Goal: Transaction & Acquisition: Purchase product/service

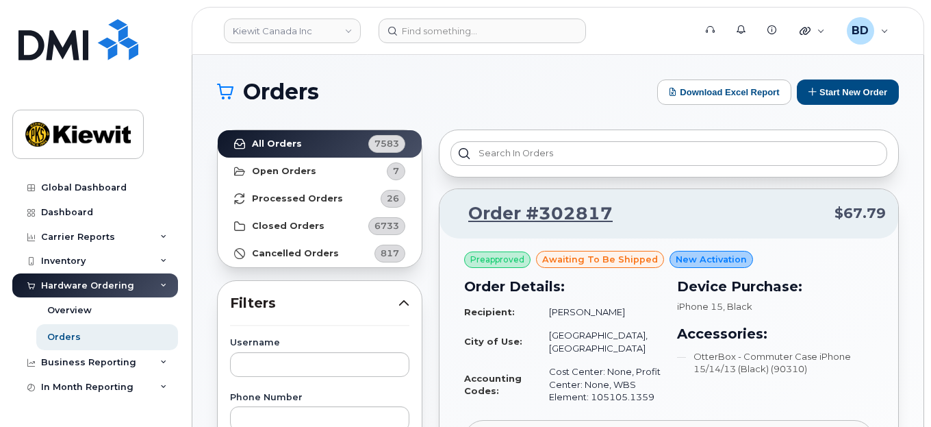
scroll to position [182, 0]
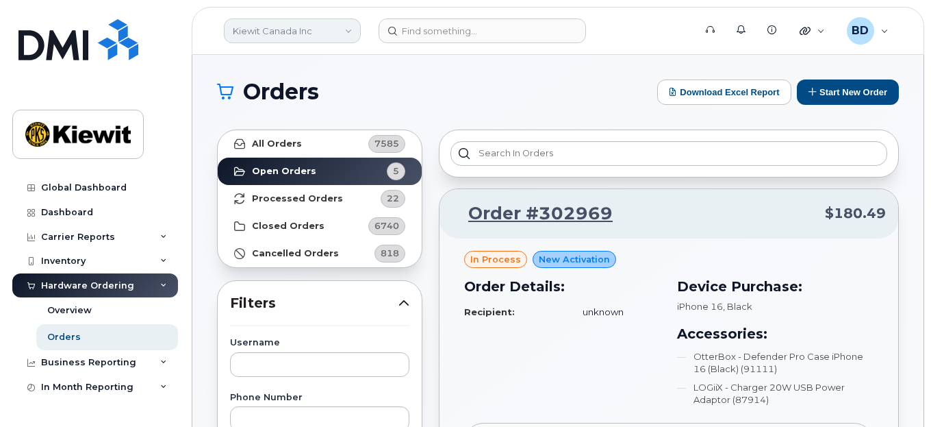
click at [303, 29] on link "Kiewit Canada Inc" at bounding box center [292, 30] width 137 height 25
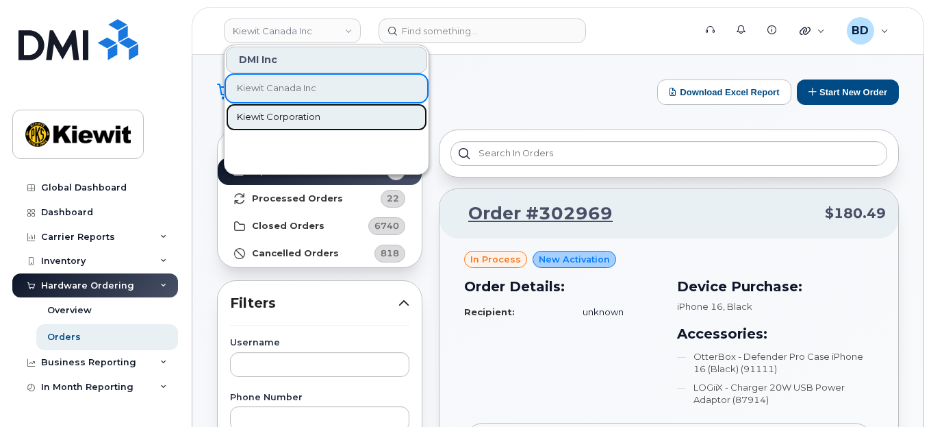
click at [282, 117] on span "Kiewit Corporation" at bounding box center [279, 117] width 84 height 14
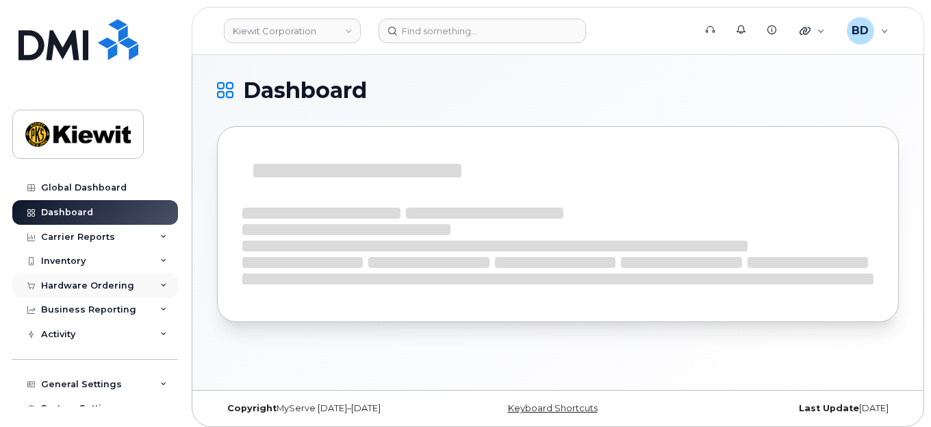
click at [104, 287] on div "Hardware Ordering" at bounding box center [87, 285] width 93 height 11
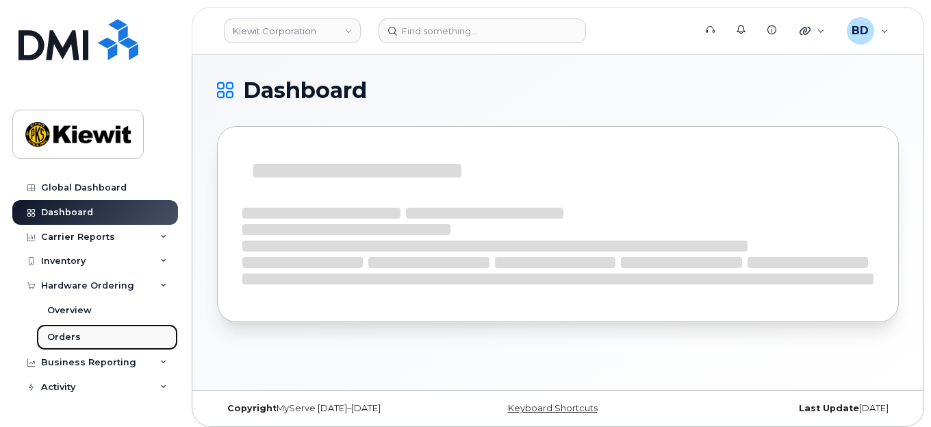
click at [91, 336] on link "Orders" at bounding box center [107, 337] width 142 height 26
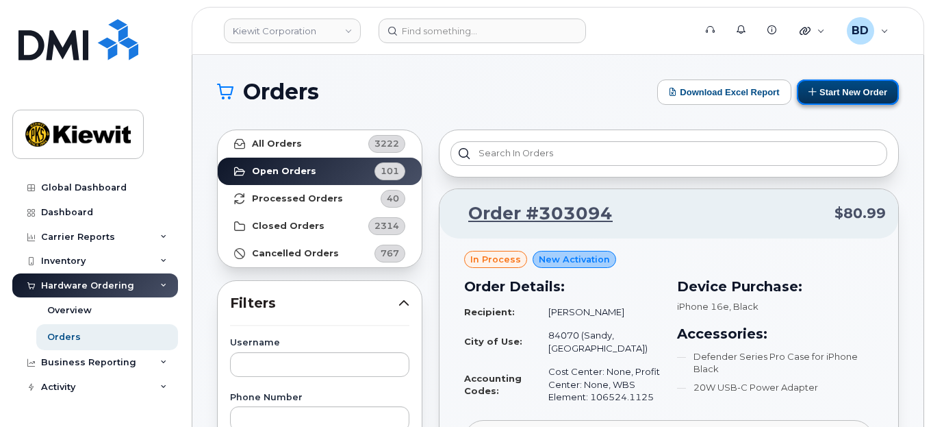
click at [835, 88] on button "Start New Order" at bounding box center [848, 91] width 102 height 25
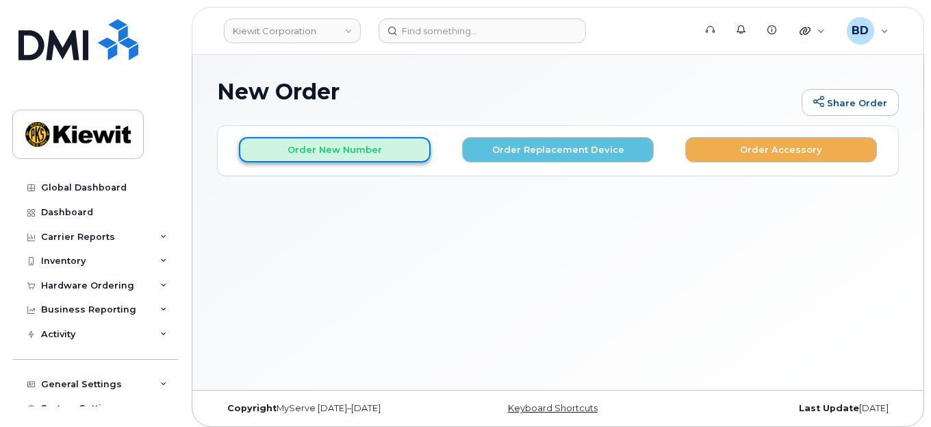
click at [317, 149] on button "Order New Number" at bounding box center [335, 149] width 192 height 25
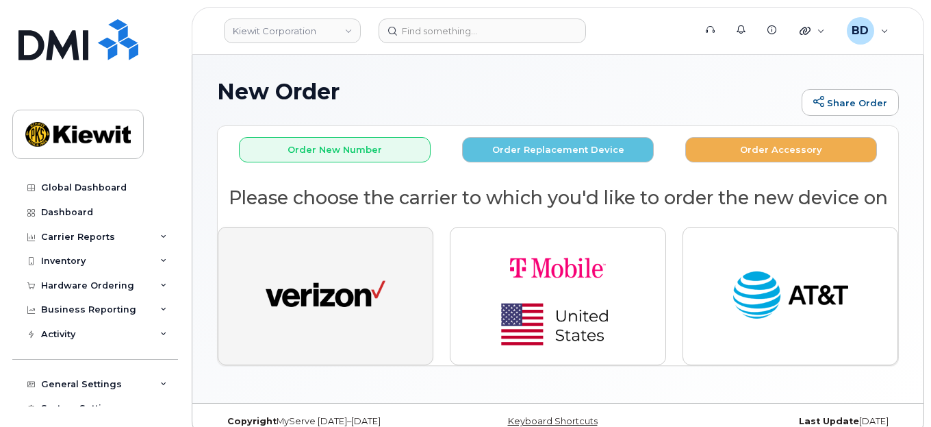
click at [301, 285] on img "button" at bounding box center [326, 296] width 120 height 62
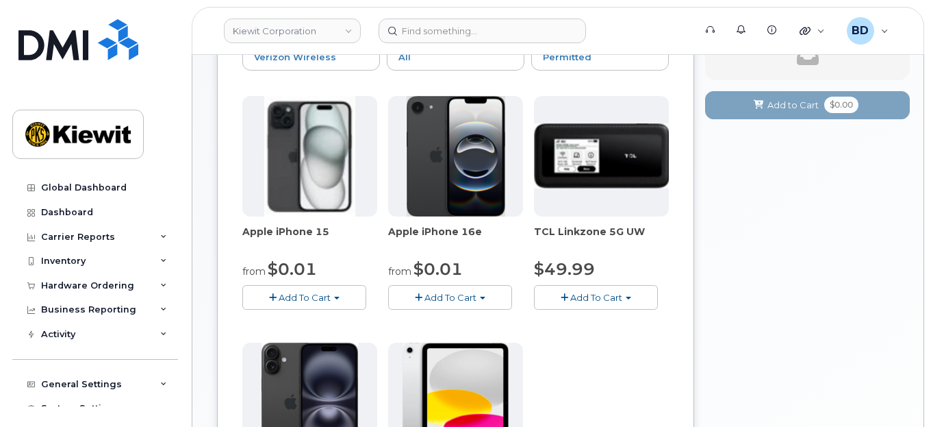
scroll to position [182, 0]
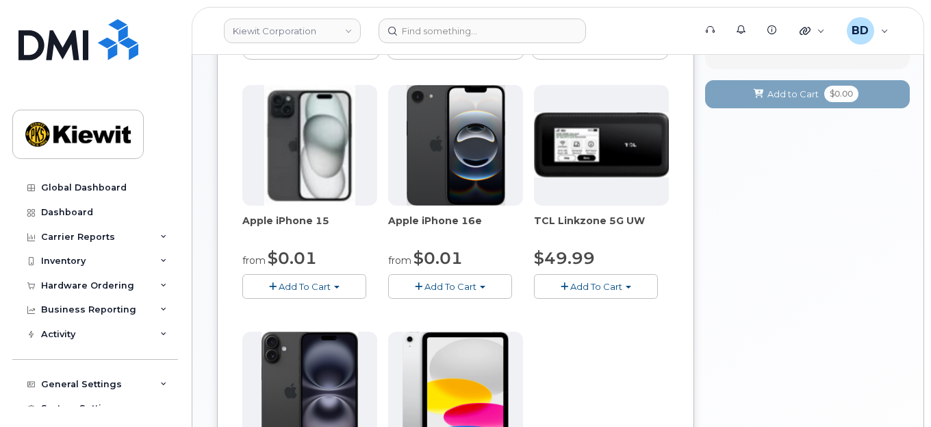
click at [289, 281] on span "Add To Cart" at bounding box center [305, 286] width 52 height 11
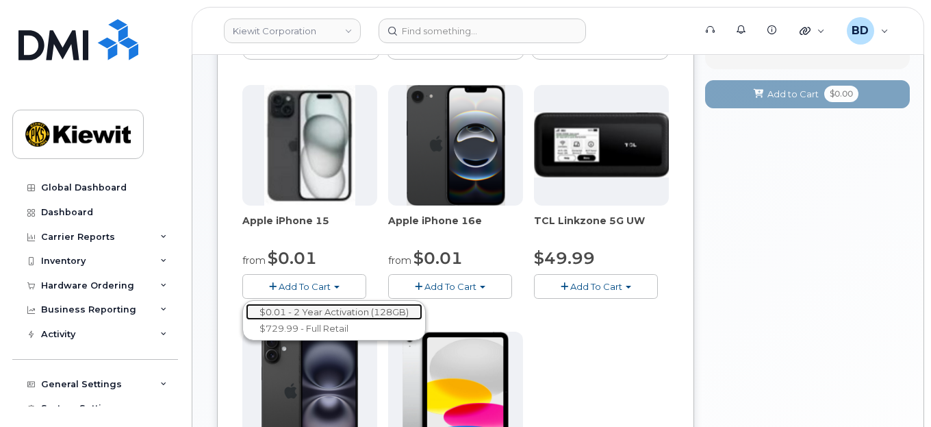
click at [297, 309] on link "$0.01 - 2 Year Activation (128GB)" at bounding box center [334, 311] width 177 height 17
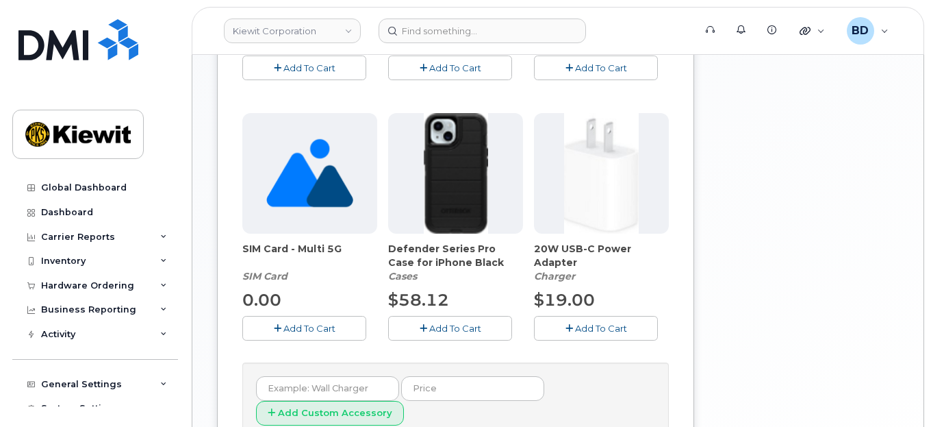
scroll to position [548, 0]
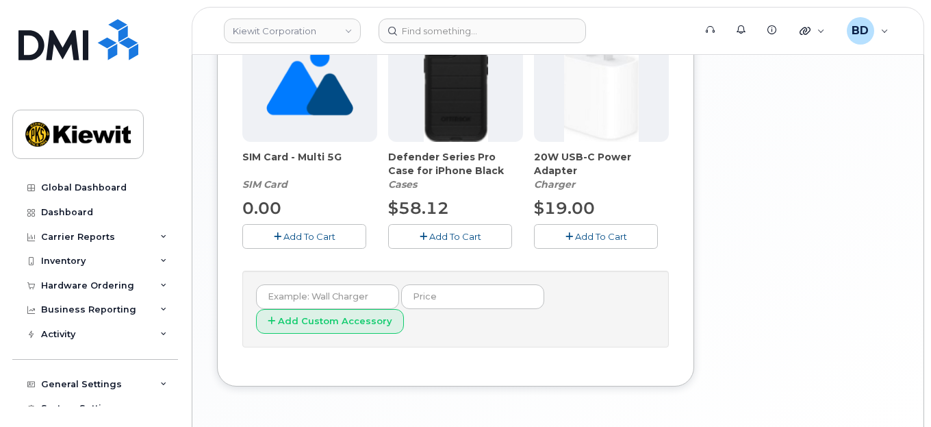
click at [438, 237] on span "Add To Cart" at bounding box center [455, 236] width 52 height 11
drag, startPoint x: 570, startPoint y: 229, endPoint x: 527, endPoint y: 244, distance: 44.8
click at [572, 232] on icon "button" at bounding box center [570, 236] width 8 height 9
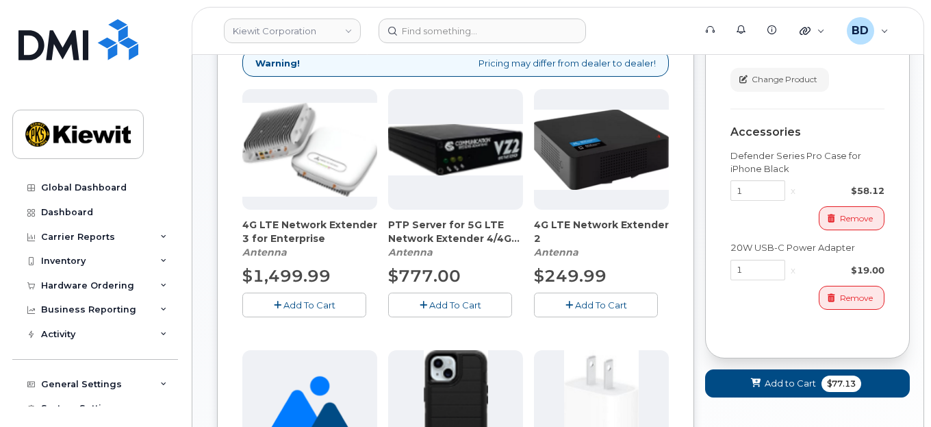
scroll to position [182, 0]
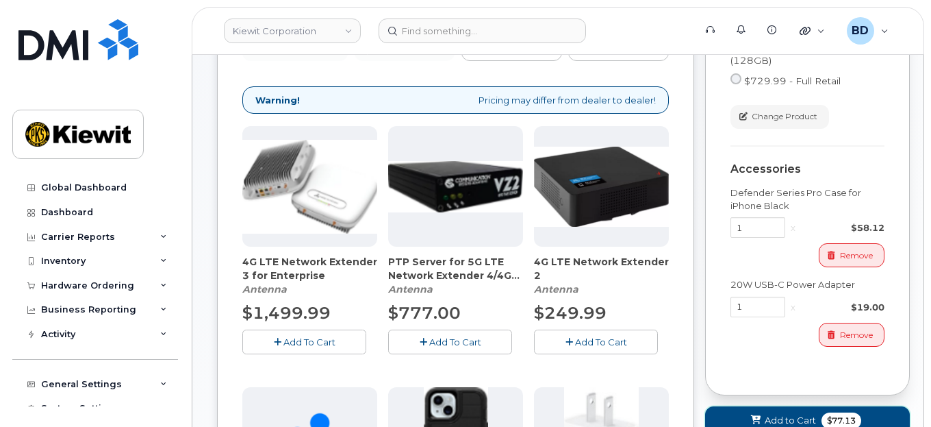
click at [765, 414] on span "Add to Cart" at bounding box center [790, 420] width 51 height 13
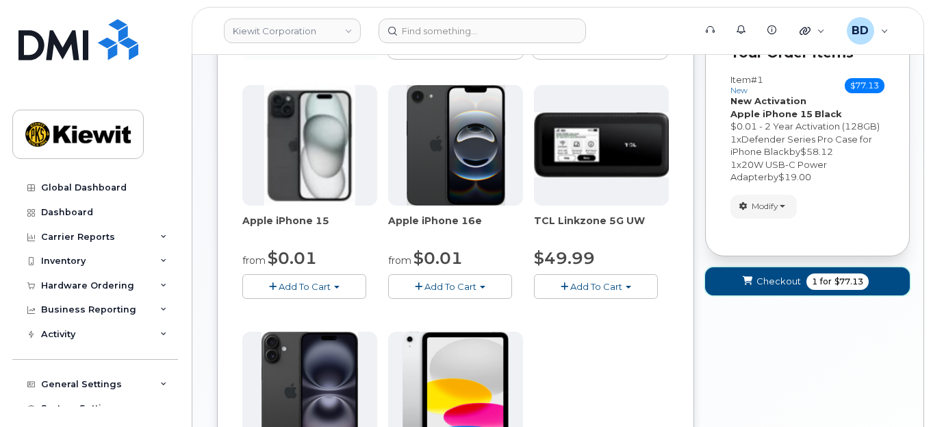
click at [759, 268] on button "Checkout 1 for $77.13" at bounding box center [807, 281] width 205 height 28
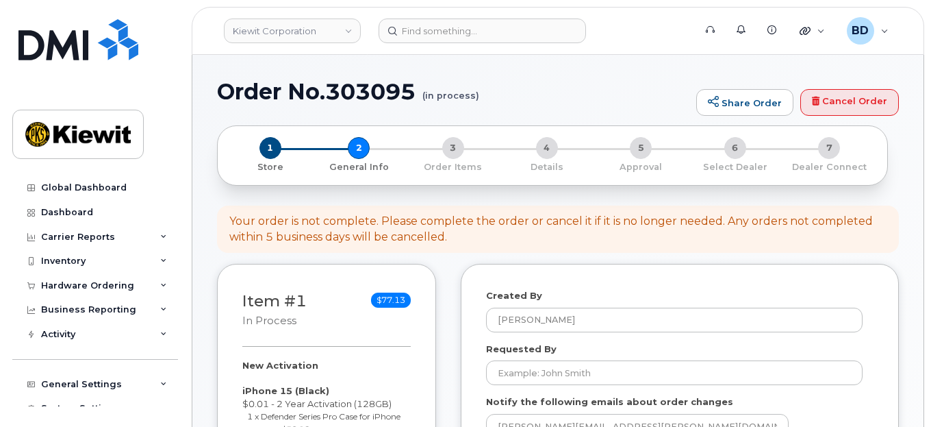
select select
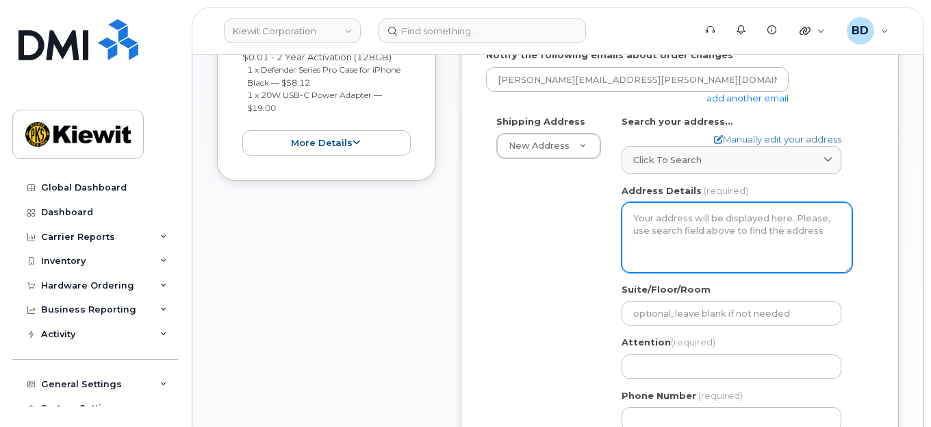
scroll to position [274, 0]
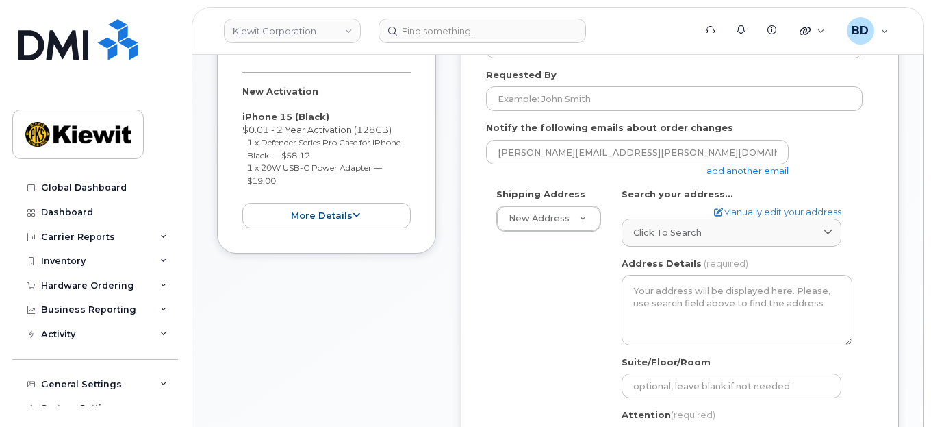
click at [724, 170] on link "add another email" at bounding box center [748, 170] width 82 height 11
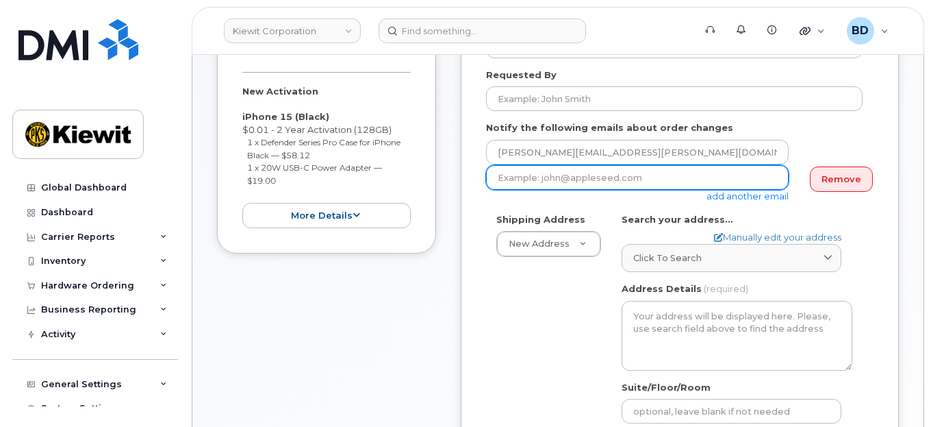
click at [536, 177] on input "email" at bounding box center [637, 177] width 303 height 25
paste input "Kayla.arrington@kiewit.com"
type input "Kayla.arrington@kiewit.com"
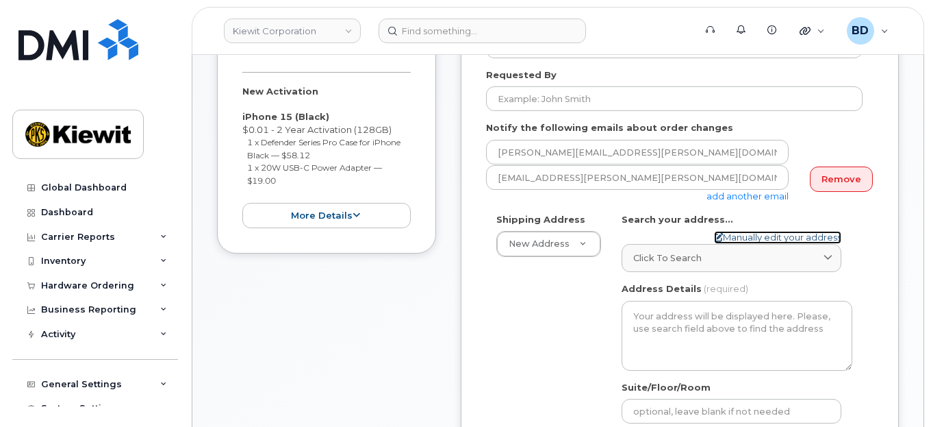
click at [759, 233] on link "Manually edit your address" at bounding box center [777, 237] width 127 height 13
select select
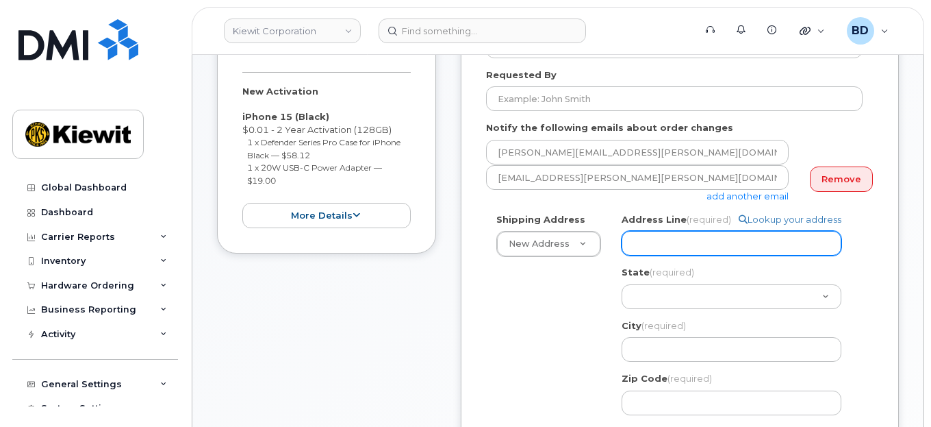
click at [656, 238] on input "Address Line (required)" at bounding box center [732, 243] width 220 height 25
paste input "2050 Roanoke Rd"
select select
type input "2050 Roanoke Rd"
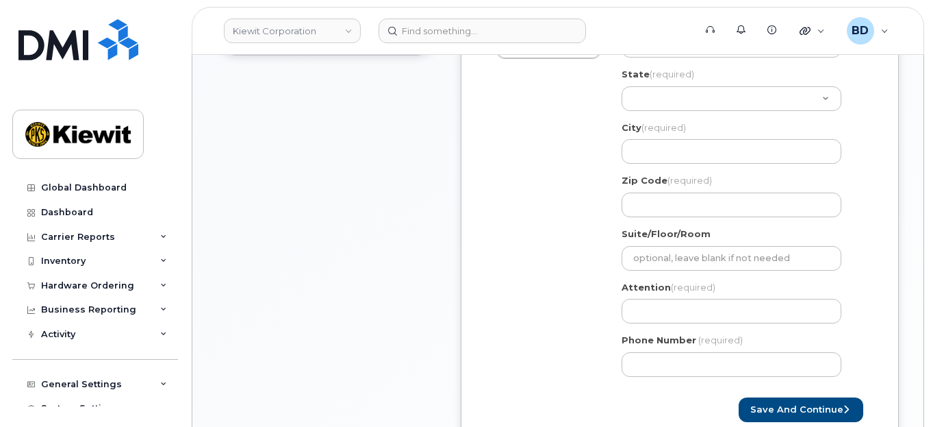
scroll to position [548, 0]
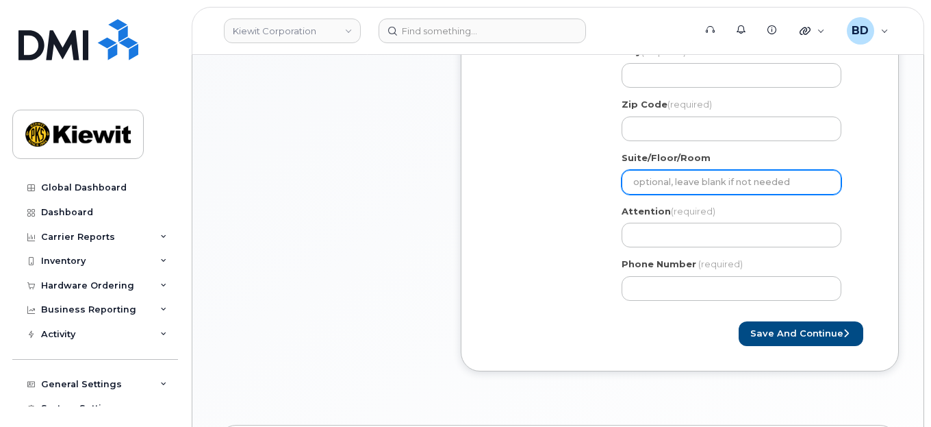
click at [647, 178] on input "Suite/Floor/Room" at bounding box center [732, 182] width 220 height 25
paste input "Suite 100"
select select
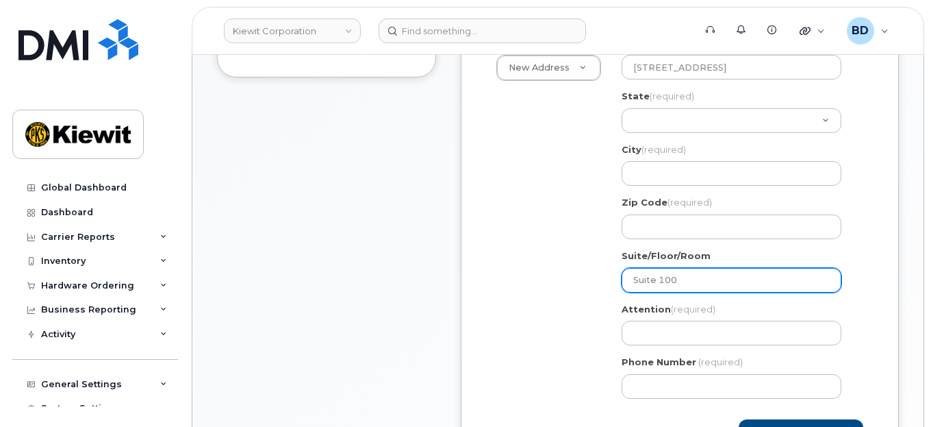
scroll to position [365, 0]
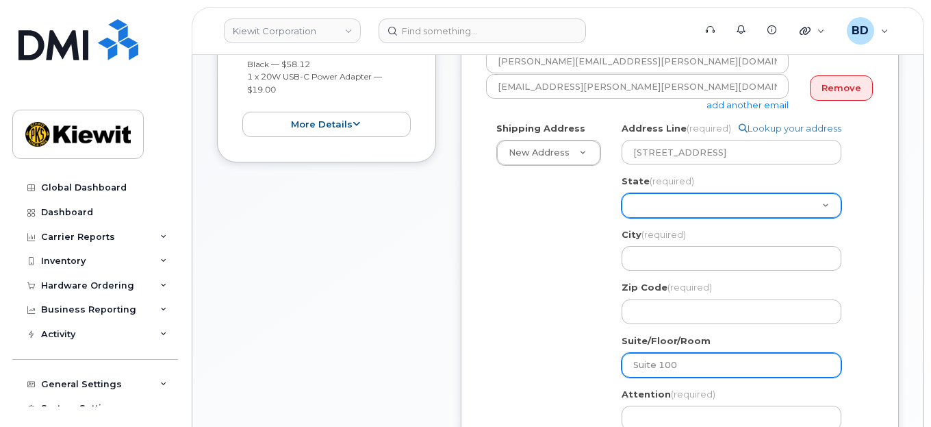
type input "Suite 100"
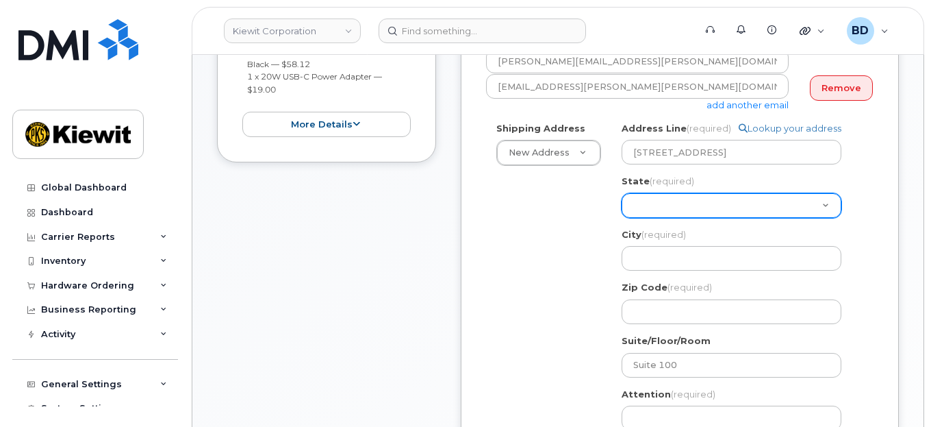
click at [645, 210] on select "Alabama Alaska American Samoa Arizona Arkansas California Colorado Connecticut …" at bounding box center [732, 205] width 220 height 25
select select "TX"
click at [622, 193] on select "Alabama Alaska American Samoa Arizona Arkansas California Colorado Connecticut …" at bounding box center [732, 205] width 220 height 25
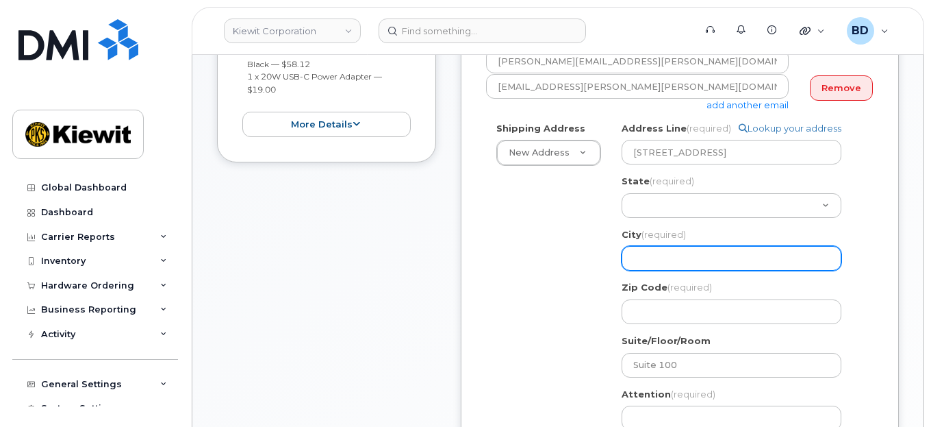
click at [663, 246] on input "City (required)" at bounding box center [732, 258] width 220 height 25
paste input "Westlake"
select select
type input "Westlake"
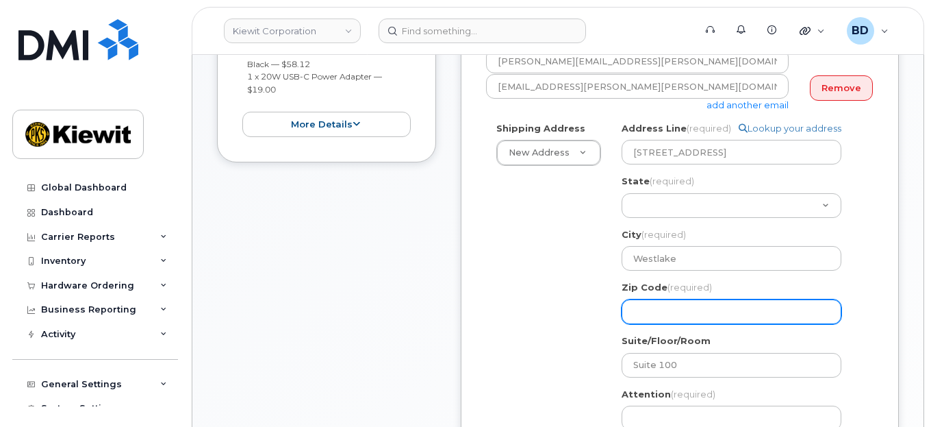
click at [651, 311] on input "Zip Code (required)" at bounding box center [732, 311] width 220 height 25
paste input "76262"
select select
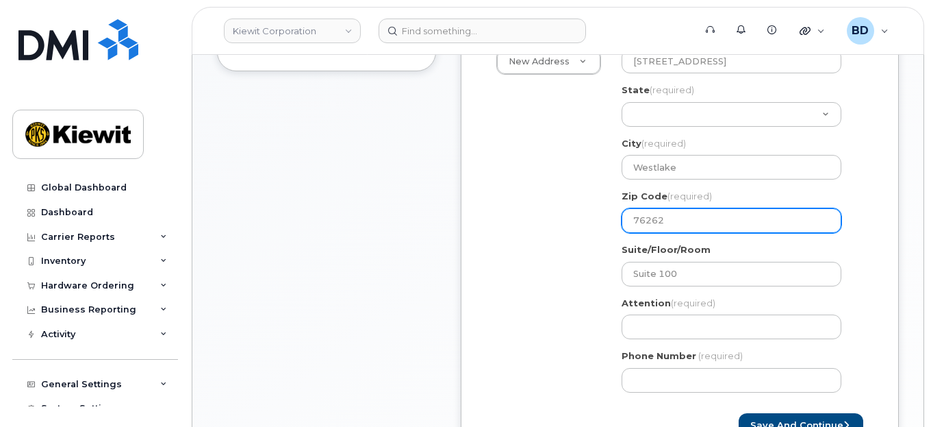
scroll to position [548, 0]
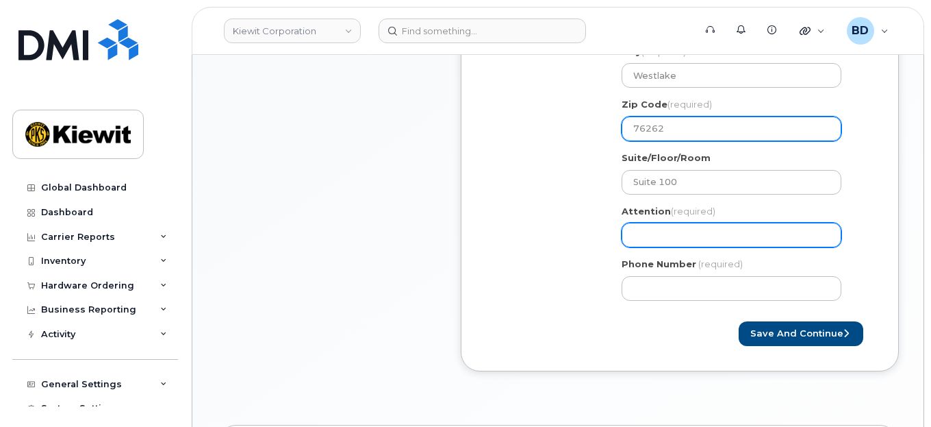
type input "76262"
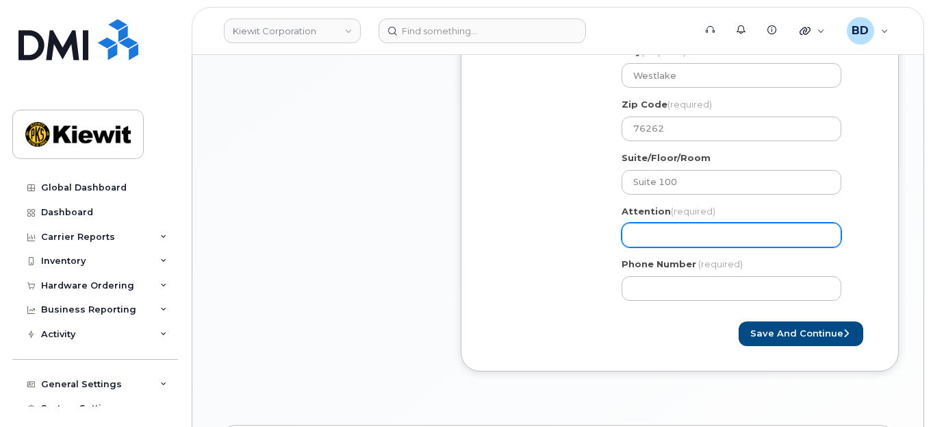
drag, startPoint x: 637, startPoint y: 234, endPoint x: 293, endPoint y: 202, distance: 345.2
click at [637, 233] on input "Attention (required)" at bounding box center [732, 235] width 220 height 25
click at [642, 238] on input "Attention (required)" at bounding box center [732, 235] width 220 height 25
paste input "Gustavo.Rostro"
select select
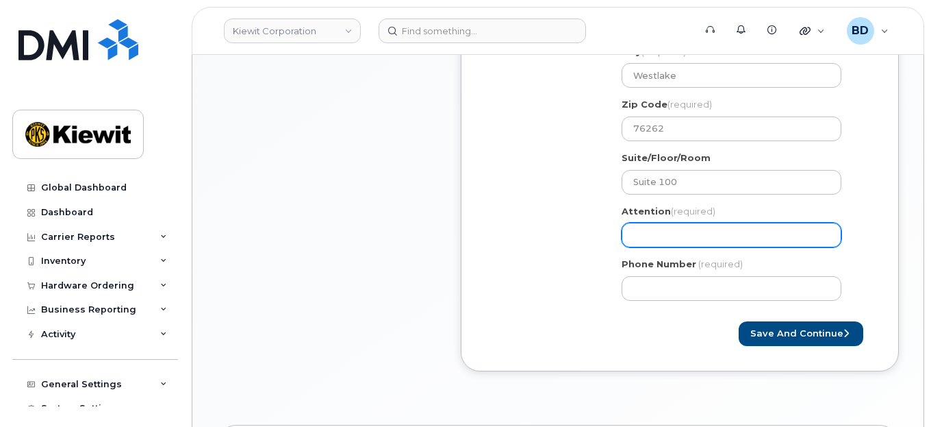
type input "Gustavo.Rostro"
select select
type input "Gustavo.Rostro/"
click at [748, 231] on input "Gustavo.Rostro/" at bounding box center [732, 235] width 220 height 25
paste input "[PERSON_NAME]"
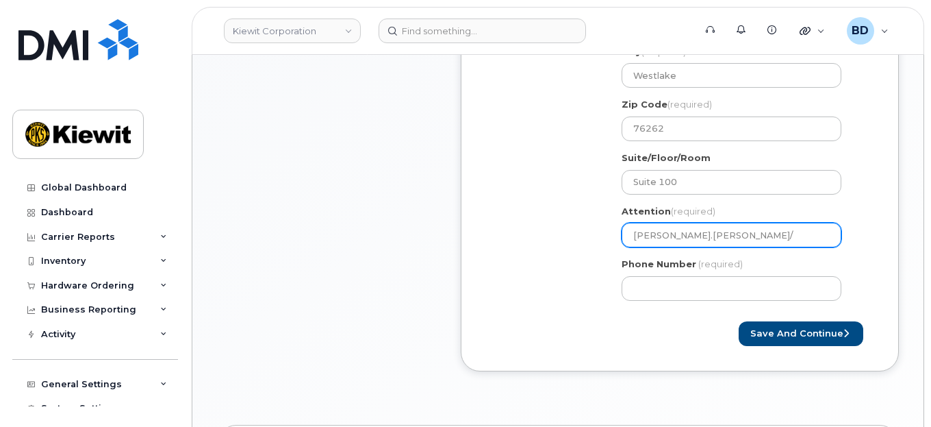
select select
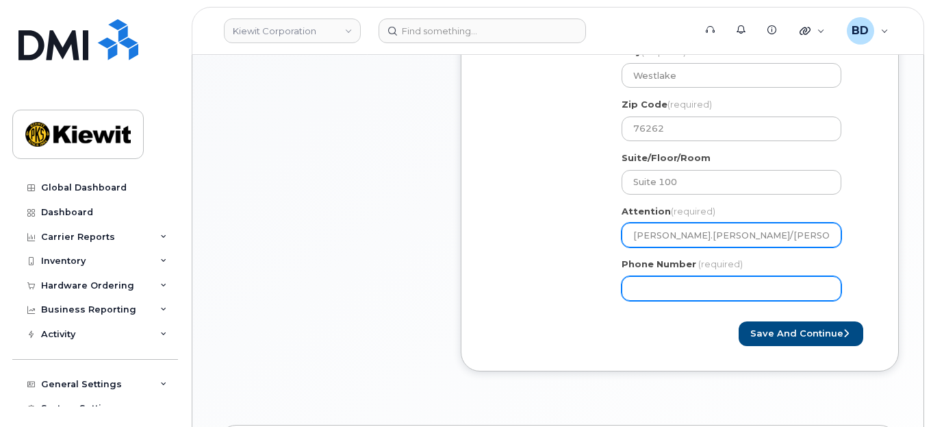
type input "[PERSON_NAME].[PERSON_NAME]/[PERSON_NAME]"
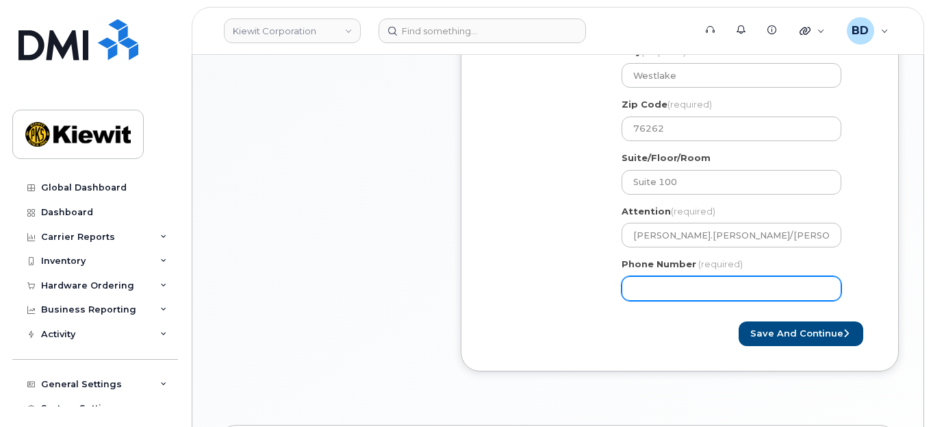
click at [635, 283] on input "Phone Number" at bounding box center [732, 288] width 220 height 25
type input "877772770"
select select
type input "8777727707"
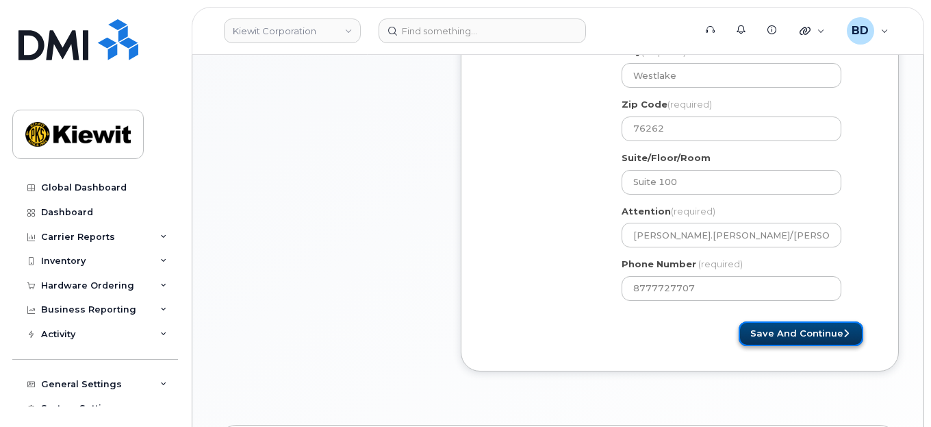
click at [808, 327] on button "Save and Continue" at bounding box center [801, 333] width 125 height 25
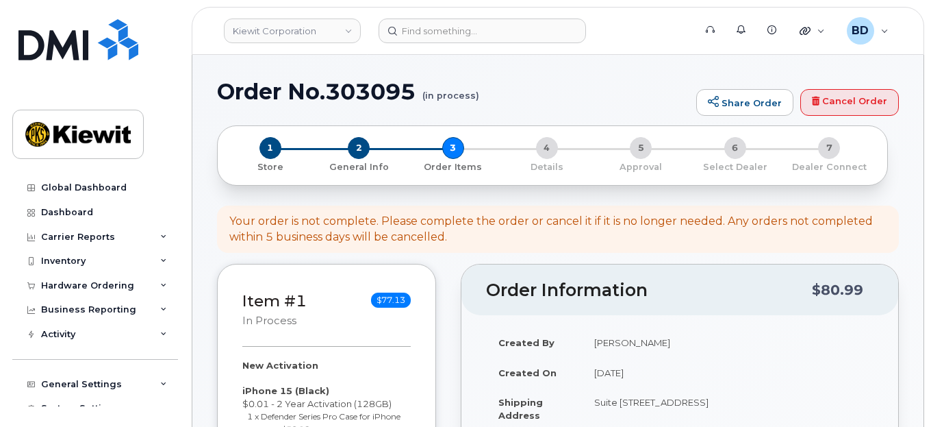
select select
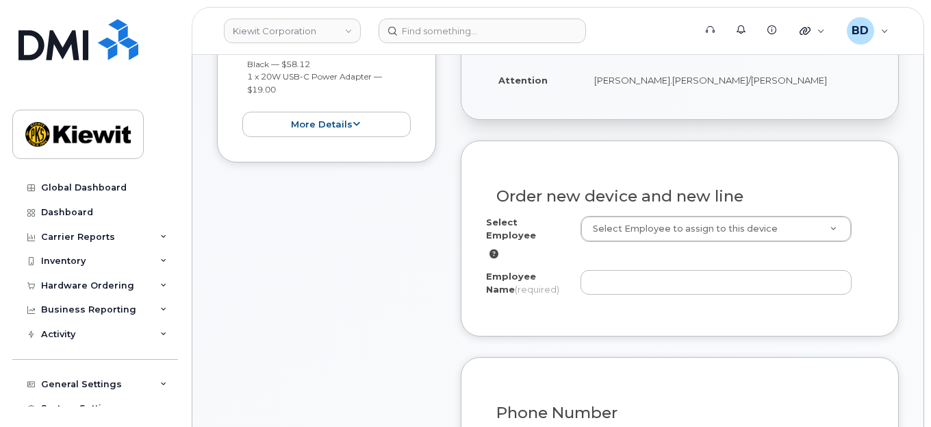
scroll to position [456, 0]
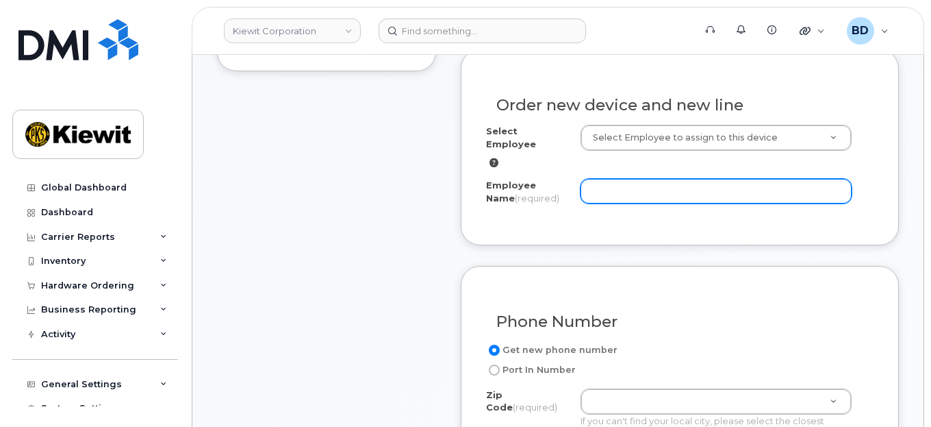
click at [605, 179] on input "Employee Name (required)" at bounding box center [717, 191] width 272 height 25
drag, startPoint x: 598, startPoint y: 177, endPoint x: 585, endPoint y: 179, distance: 12.5
click at [585, 179] on input "v" at bounding box center [717, 191] width 272 height 25
paste input "[PERSON_NAME]"
type input "[PERSON_NAME]"
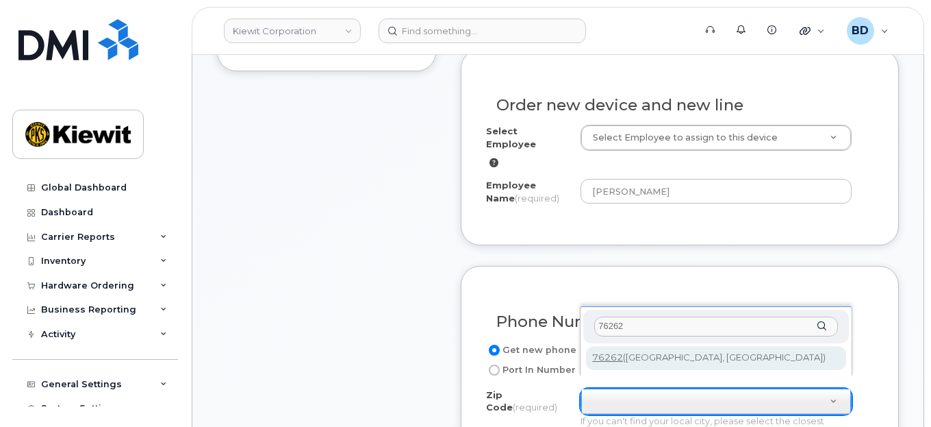
type input "76262"
type input "76262 ([GEOGRAPHIC_DATA], [GEOGRAPHIC_DATA])"
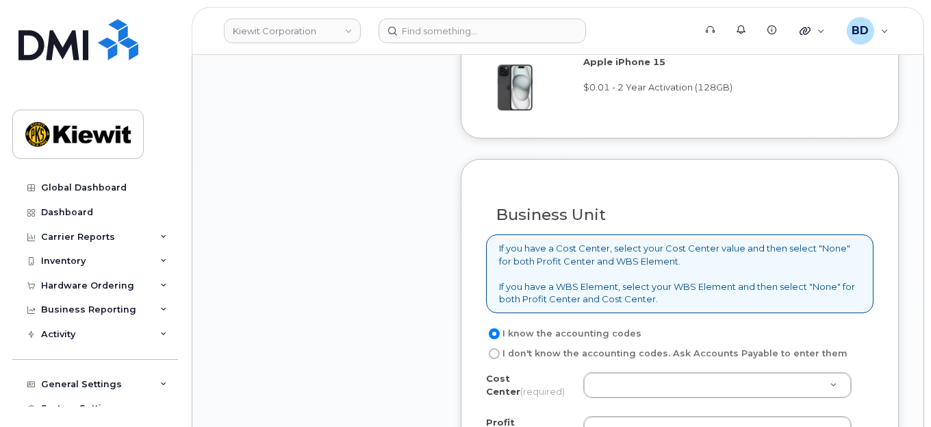
scroll to position [1004, 0]
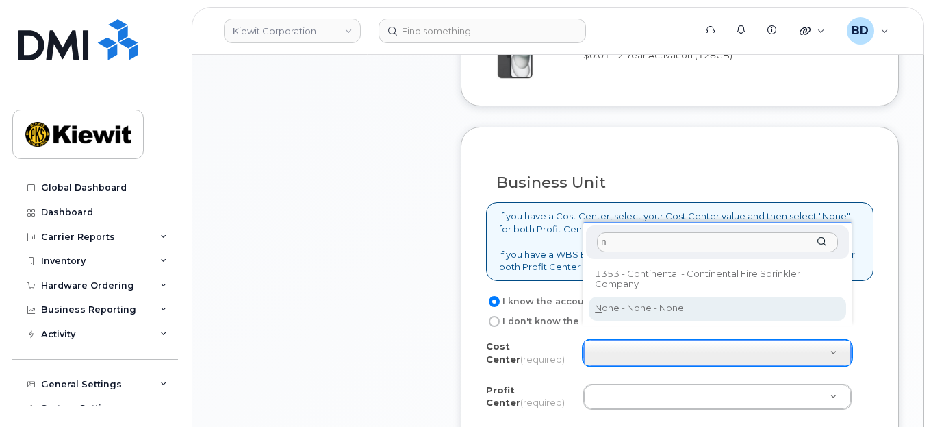
type input "n"
type input "None"
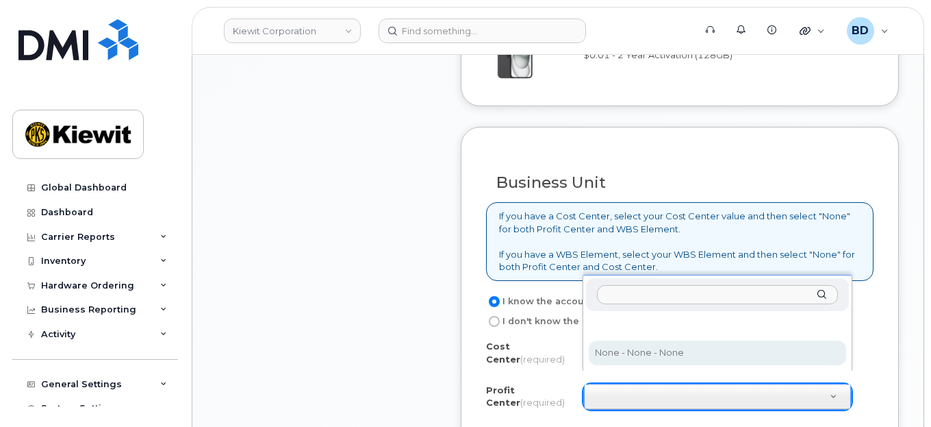
select select "None"
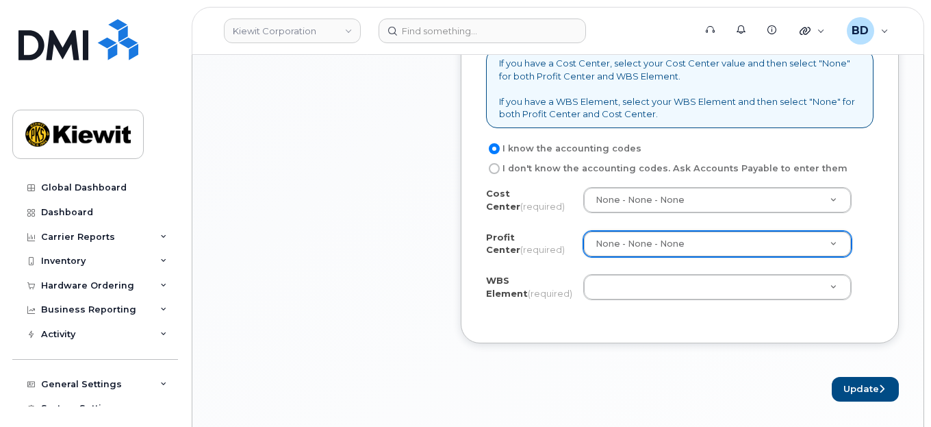
scroll to position [1187, 0]
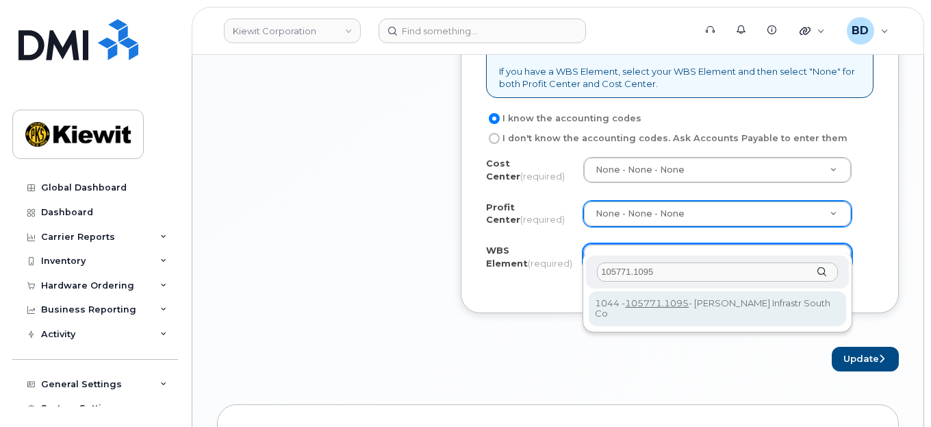
type input "105771.1095"
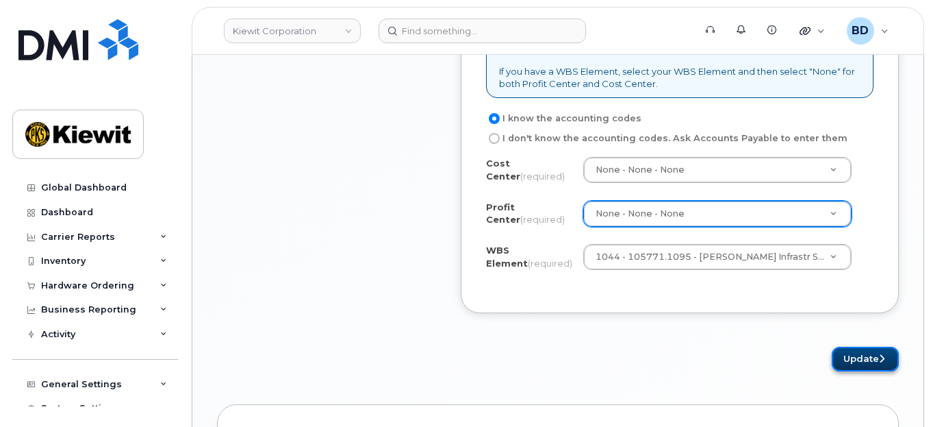
click at [874, 346] on button "Update" at bounding box center [865, 358] width 67 height 25
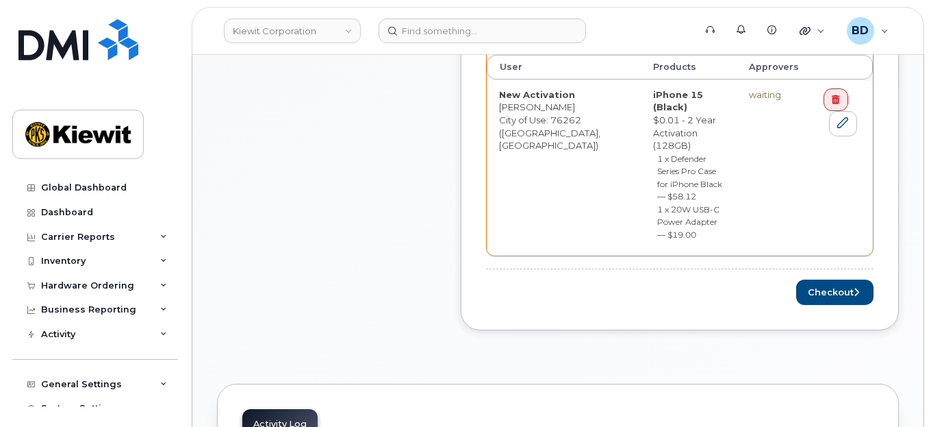
scroll to position [639, 0]
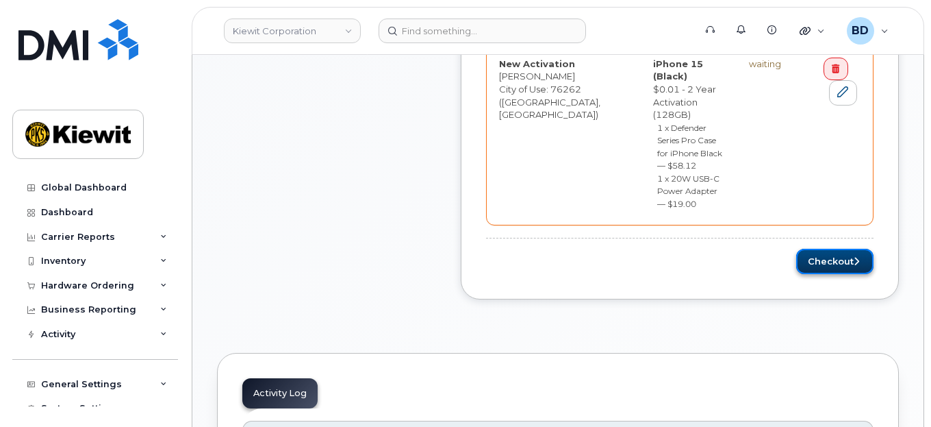
click at [820, 249] on button "Checkout" at bounding box center [834, 261] width 77 height 25
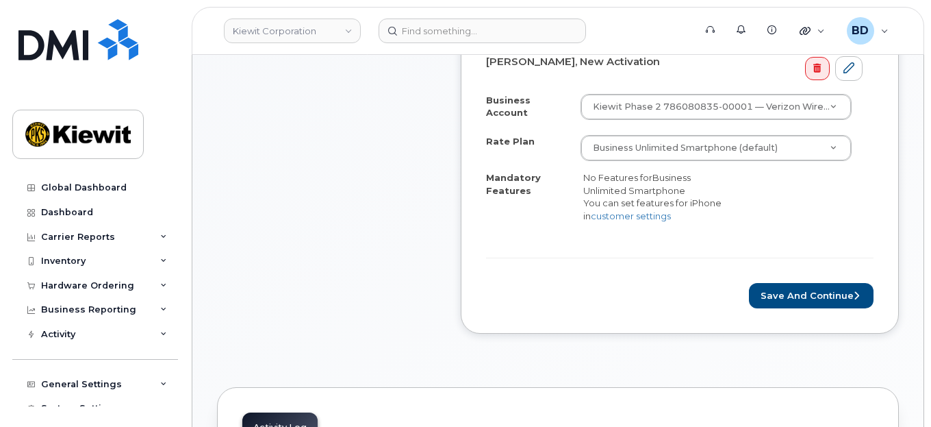
scroll to position [548, 0]
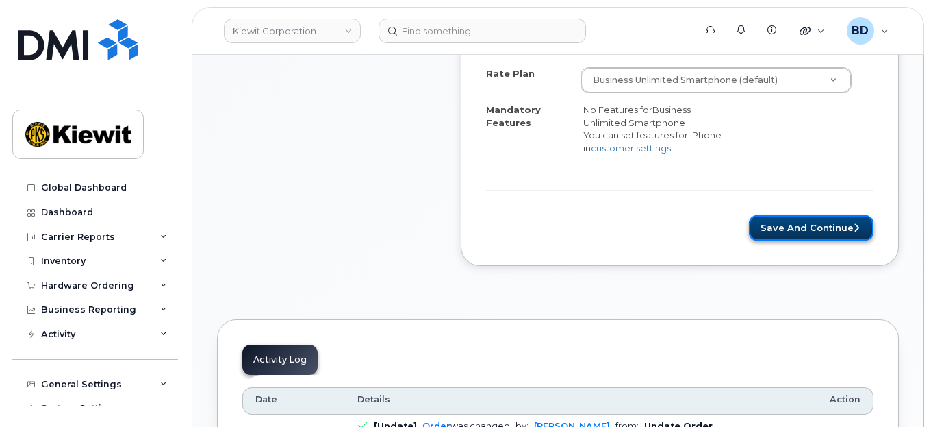
click at [794, 219] on button "Save and Continue" at bounding box center [811, 227] width 125 height 25
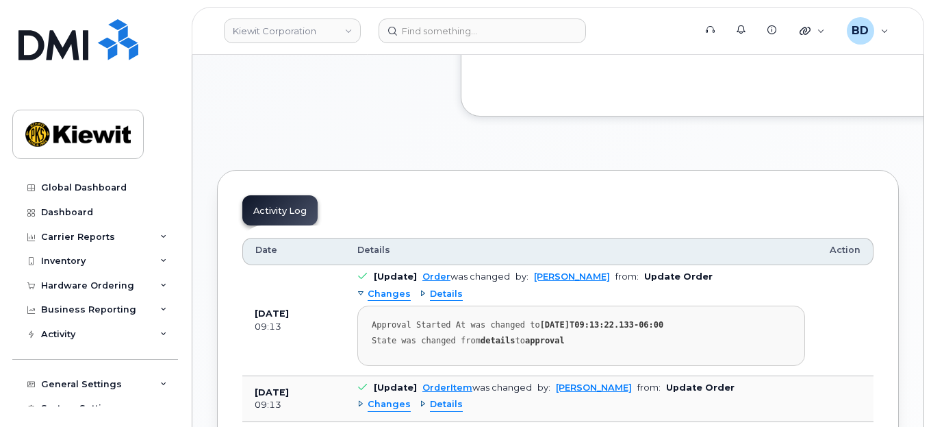
scroll to position [639, 0]
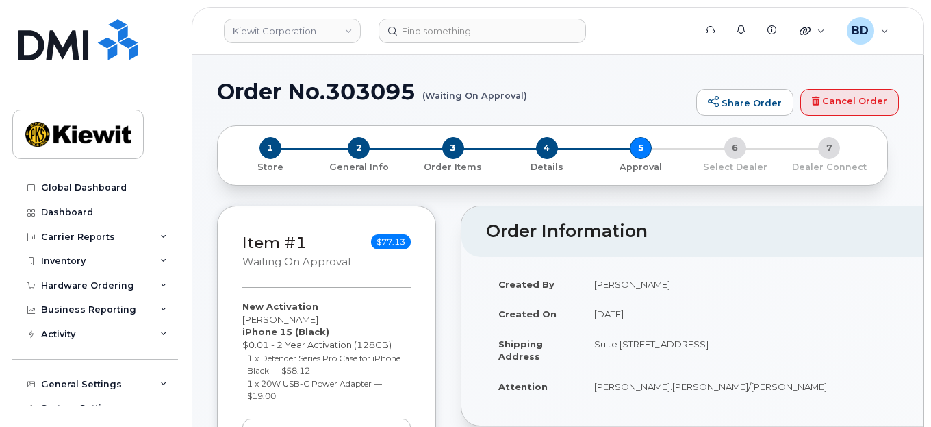
click at [360, 86] on h1 "Order No.303095 (Waiting On Approval)" at bounding box center [453, 91] width 472 height 24
copy h1 "303095"
click at [160, 284] on icon at bounding box center [163, 285] width 7 height 7
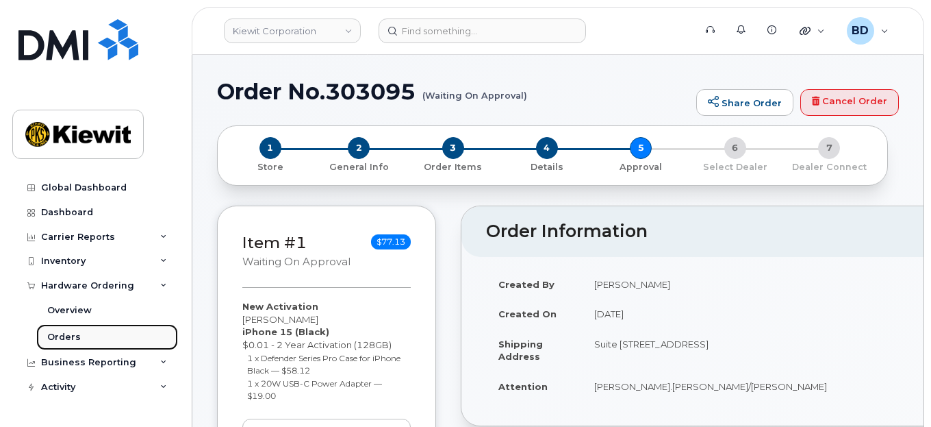
click at [82, 336] on link "Orders" at bounding box center [107, 337] width 142 height 26
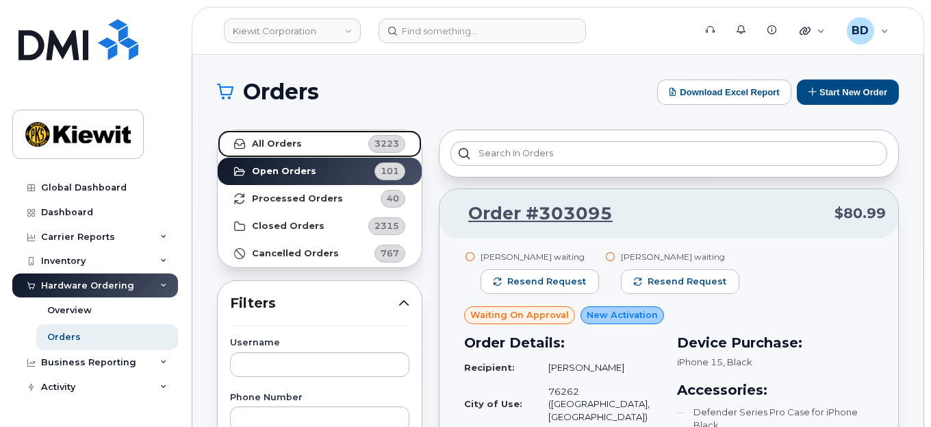
click at [319, 146] on link "All Orders 3223" at bounding box center [320, 143] width 204 height 27
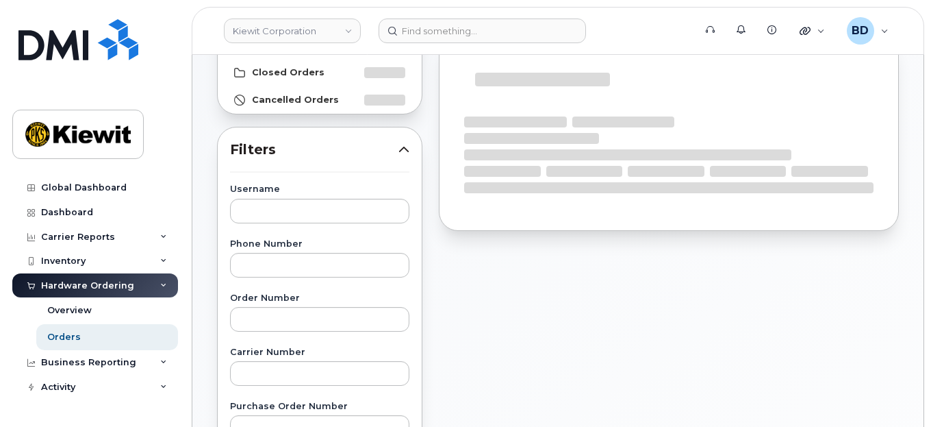
scroll to position [182, 0]
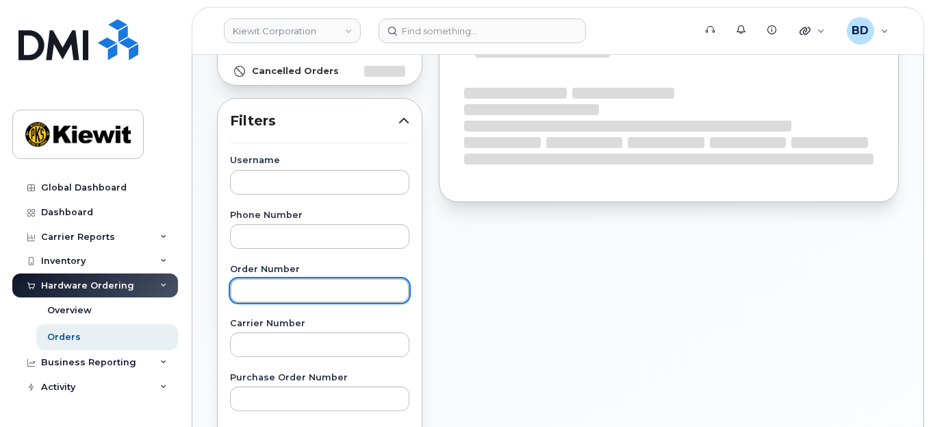
click at [253, 287] on input "text" at bounding box center [319, 290] width 179 height 25
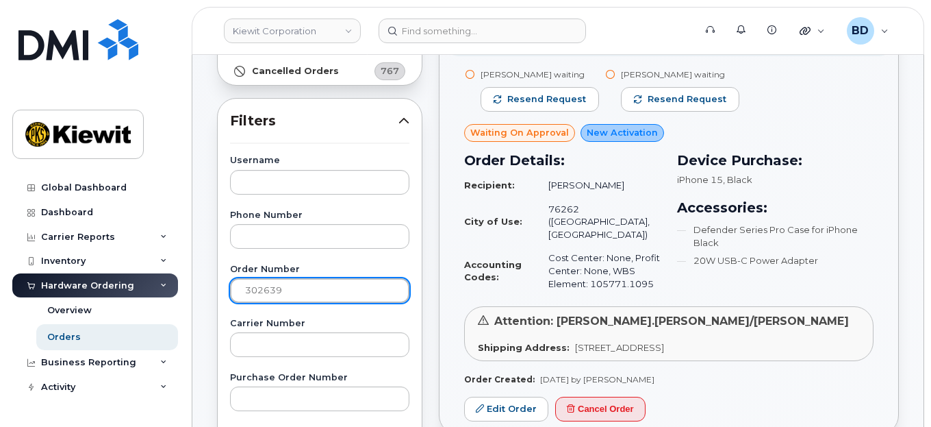
type input "302639"
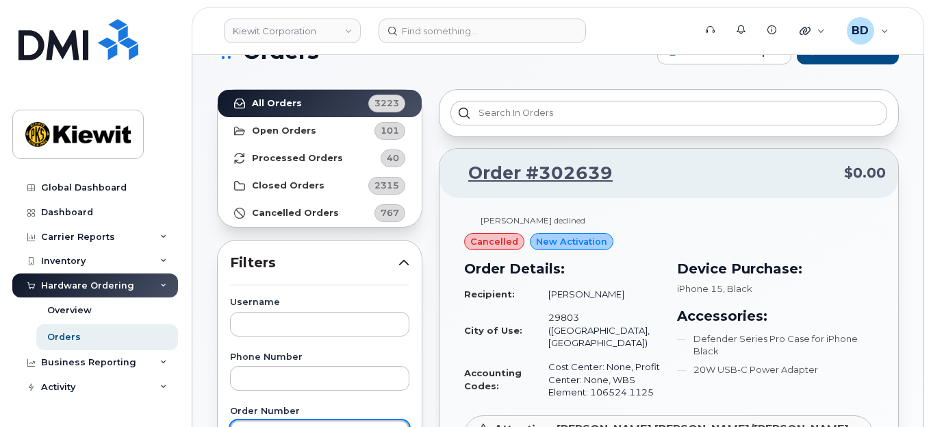
scroll to position [0, 0]
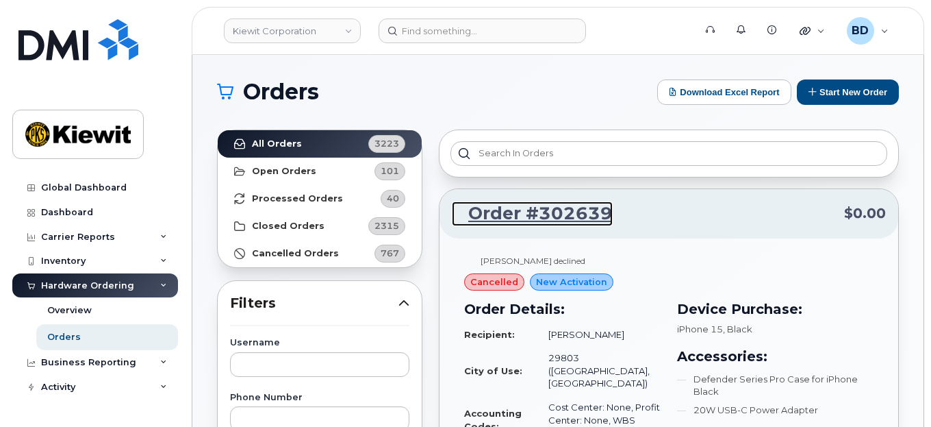
click at [562, 211] on link "Order #302639" at bounding box center [532, 213] width 161 height 25
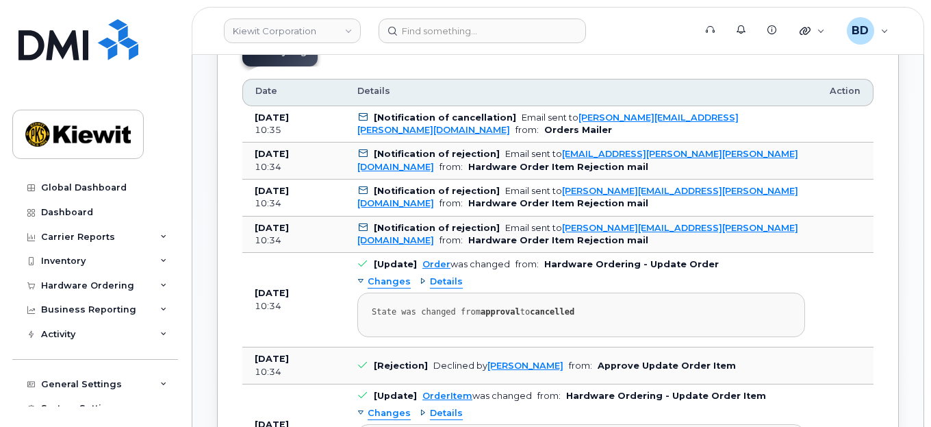
scroll to position [730, 0]
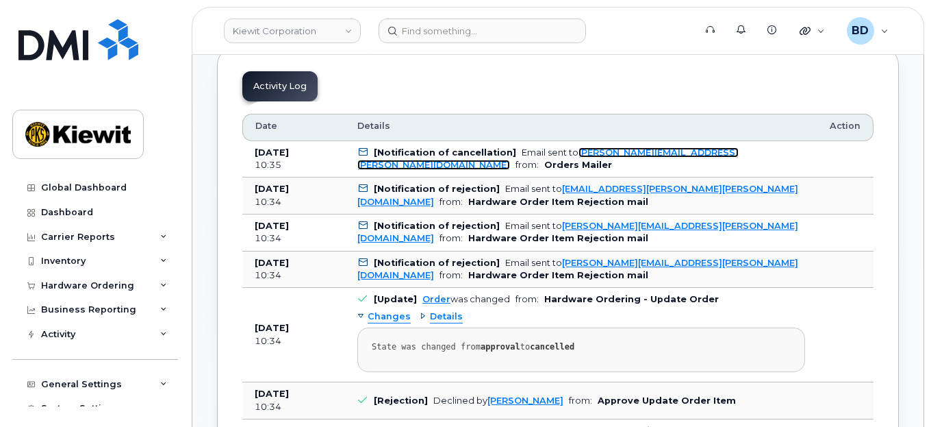
click at [621, 147] on link "[PERSON_NAME][EMAIL_ADDRESS][PERSON_NAME][DOMAIN_NAME]" at bounding box center [547, 158] width 381 height 23
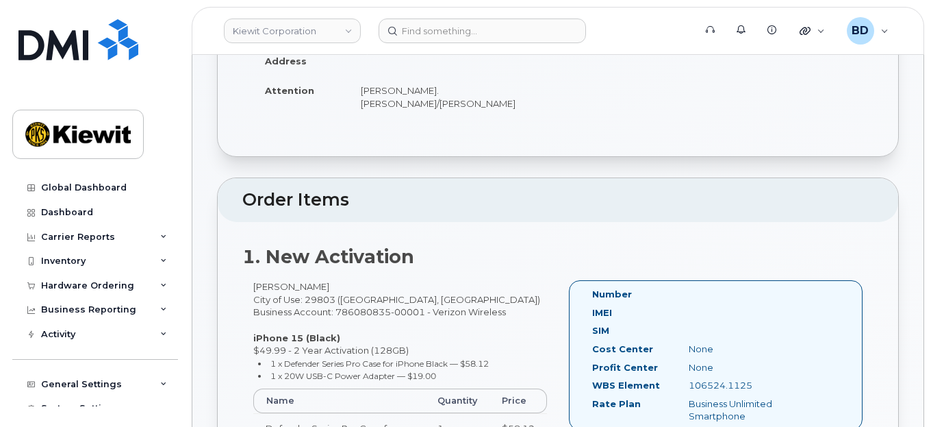
scroll to position [0, 0]
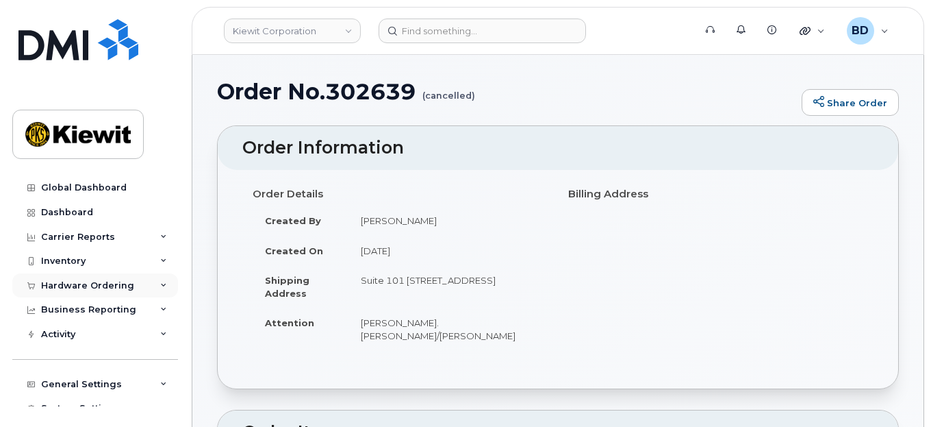
click at [160, 284] on icon at bounding box center [163, 285] width 7 height 7
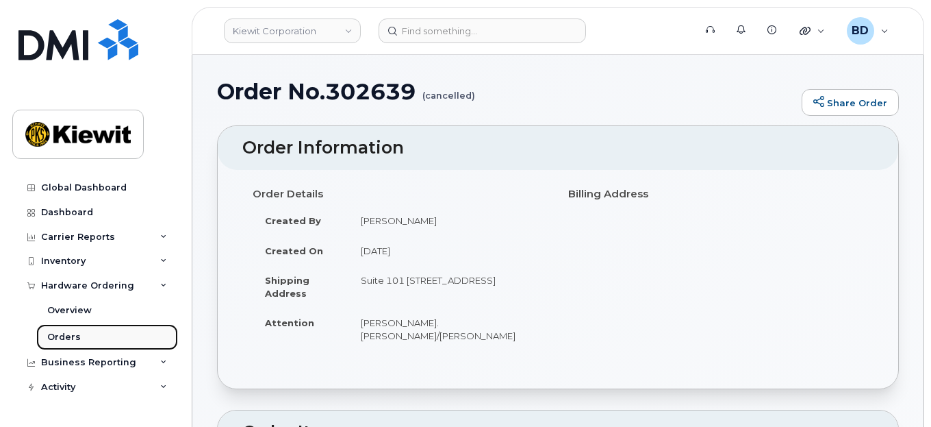
click at [86, 338] on link "Orders" at bounding box center [107, 337] width 142 height 26
